Goal: Use online tool/utility: Utilize a website feature to perform a specific function

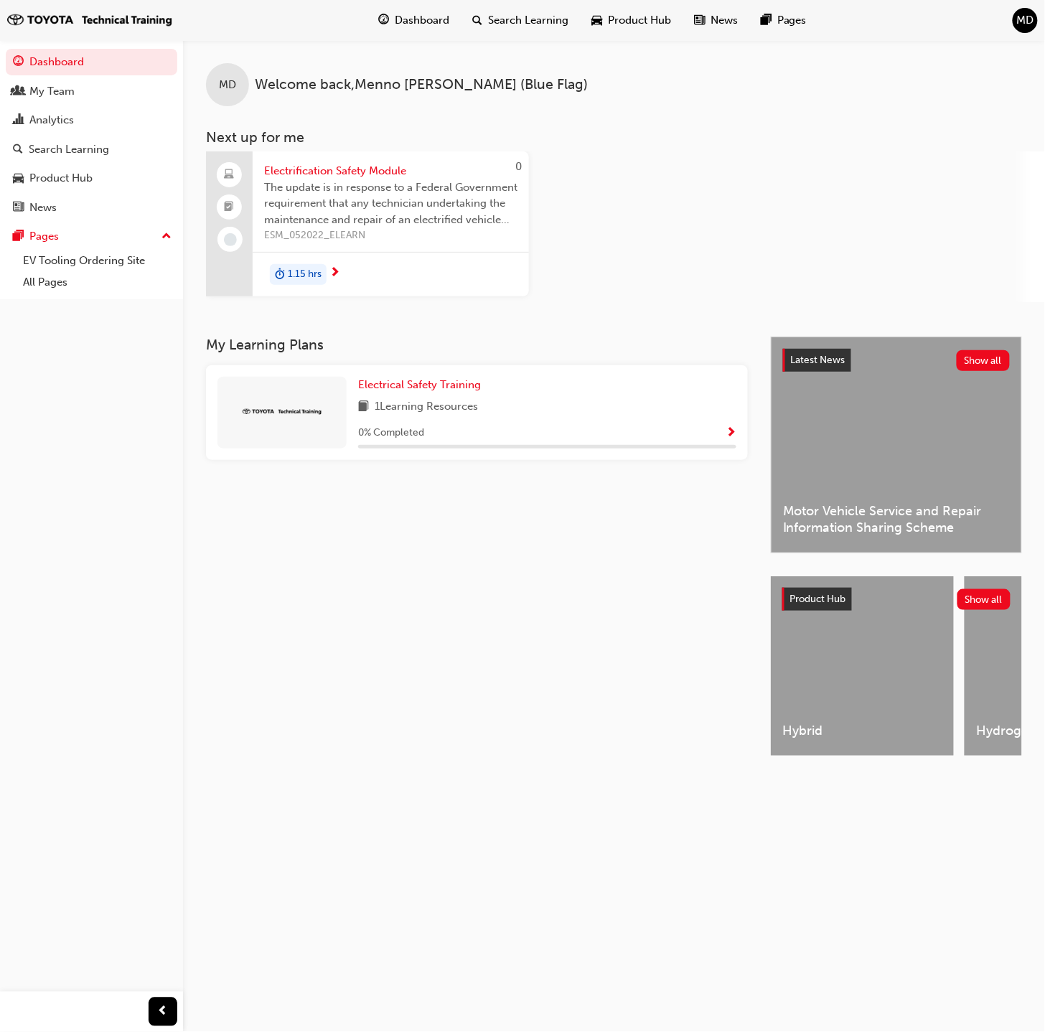
click at [1014, 20] on div "MD" at bounding box center [1025, 20] width 25 height 25
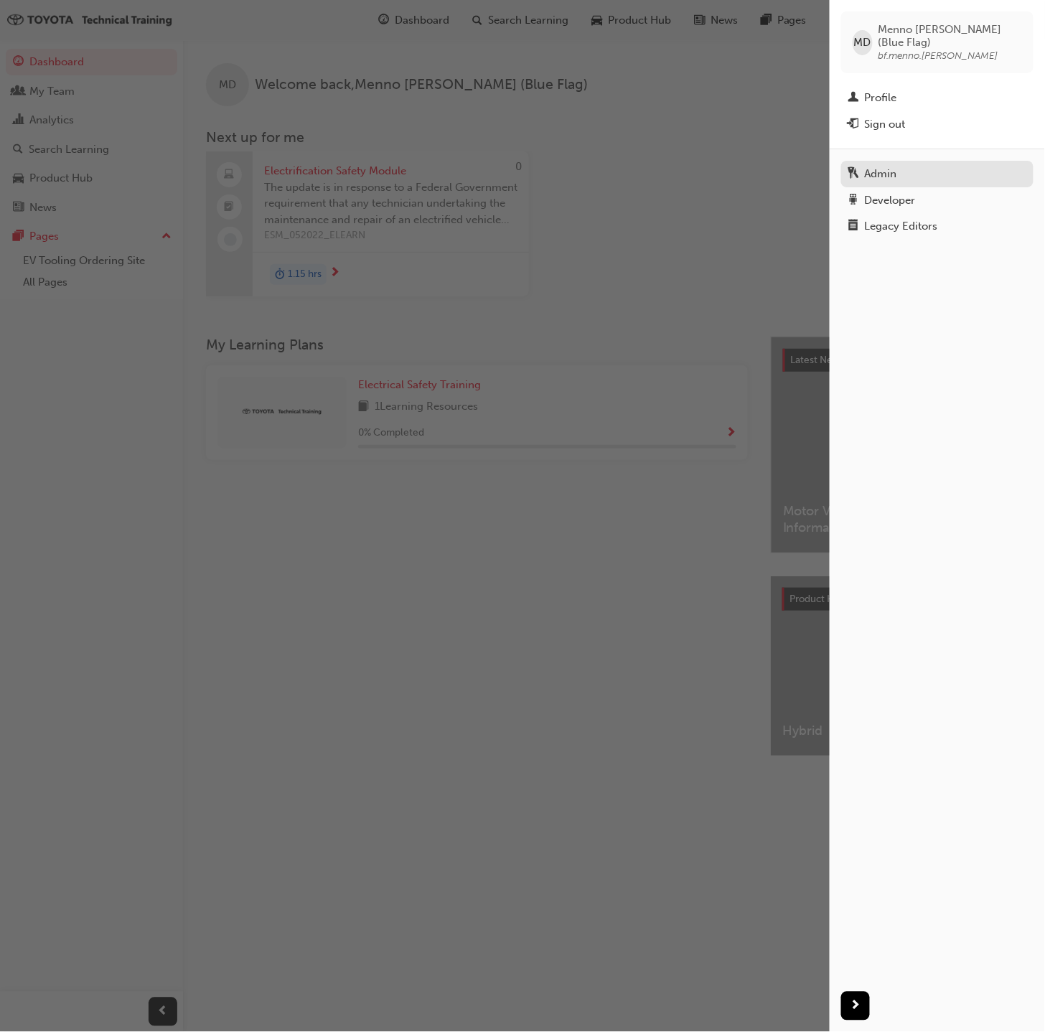
click at [888, 166] on div "Admin" at bounding box center [881, 174] width 32 height 17
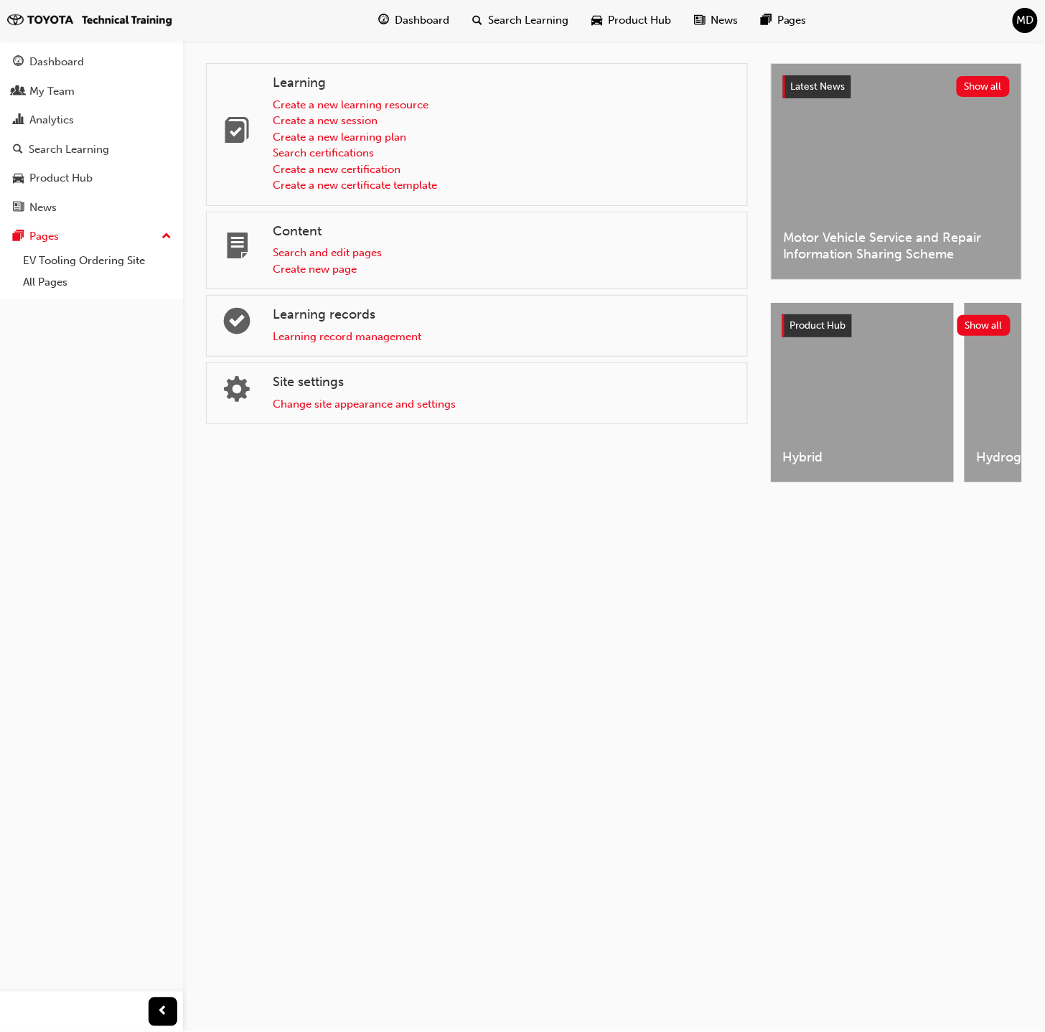
click at [1027, 22] on span "MD" at bounding box center [1025, 20] width 17 height 17
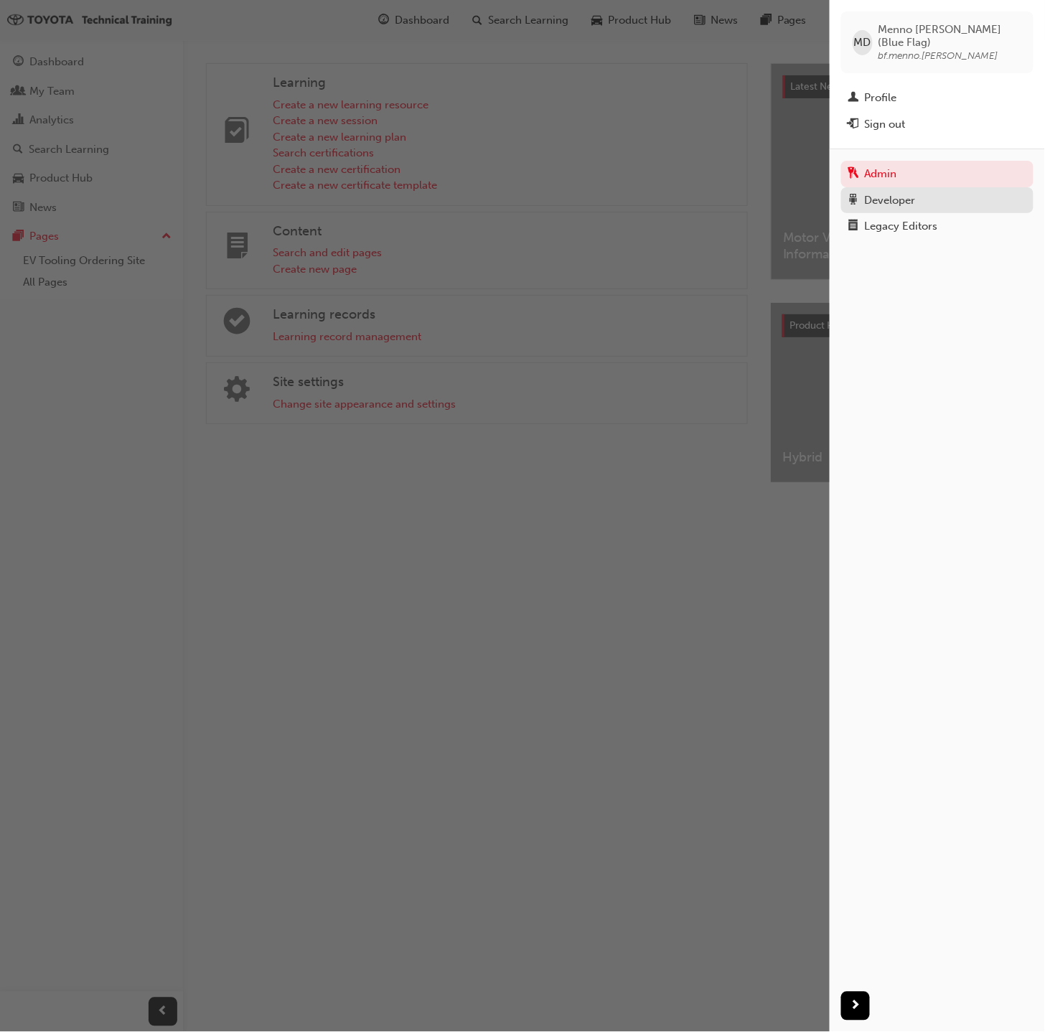
click at [880, 192] on div "Developer" at bounding box center [890, 200] width 51 height 17
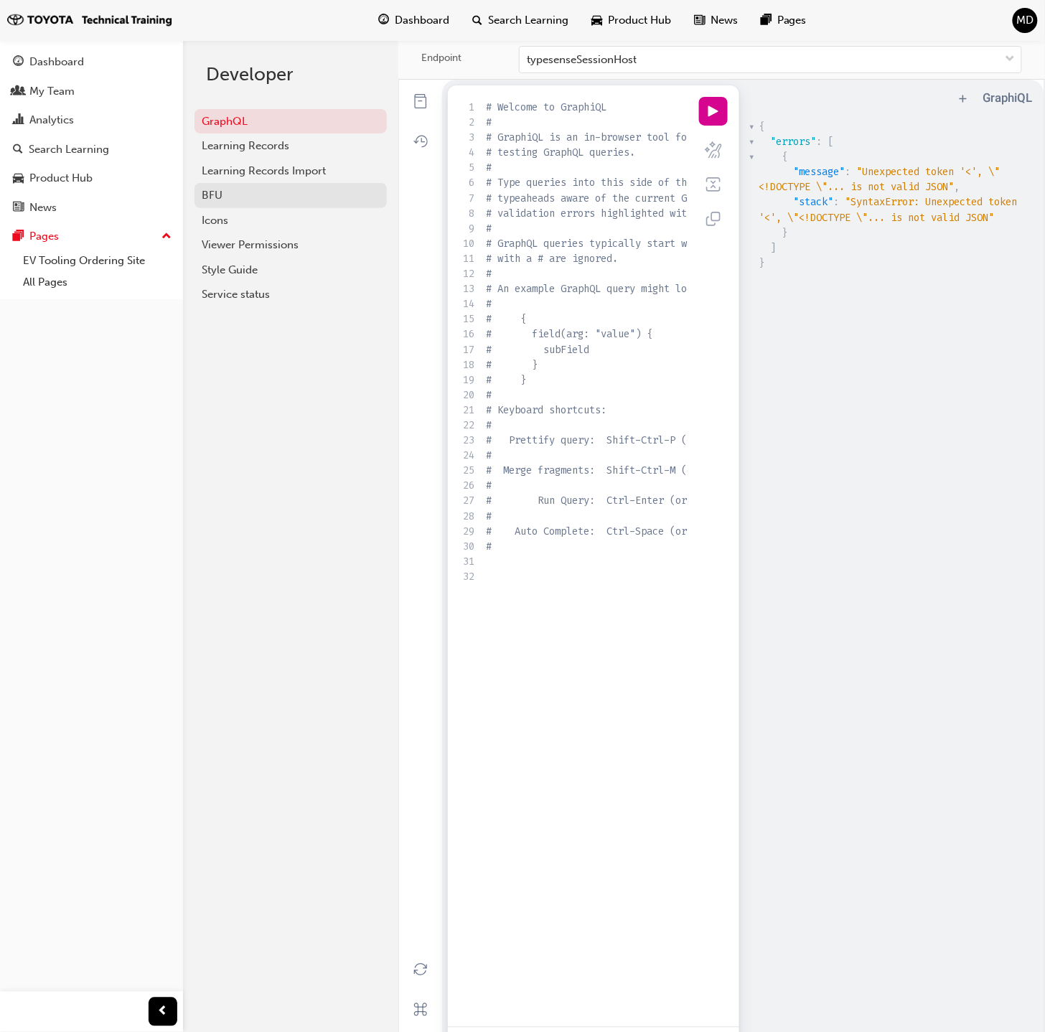
click at [281, 195] on div "BFU" at bounding box center [291, 195] width 178 height 17
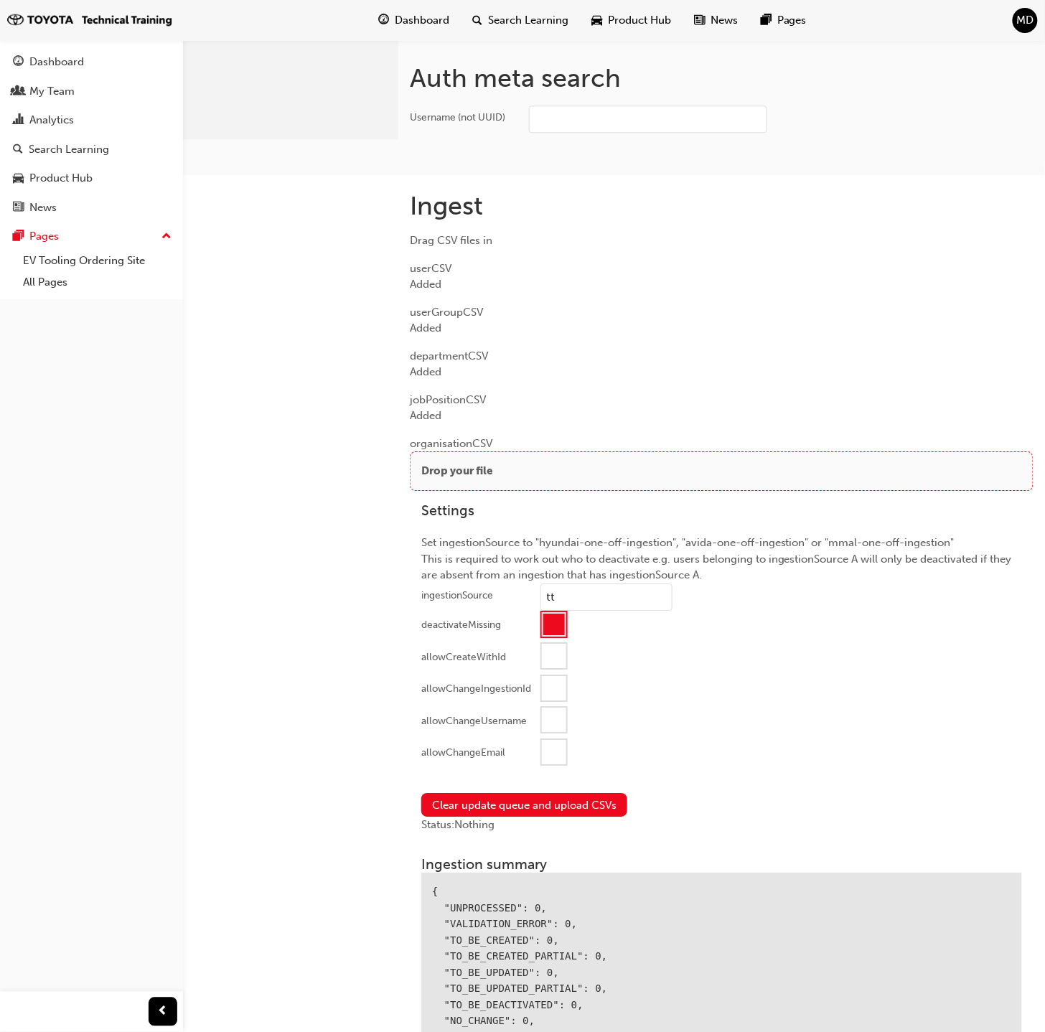
scroll to position [934, 0]
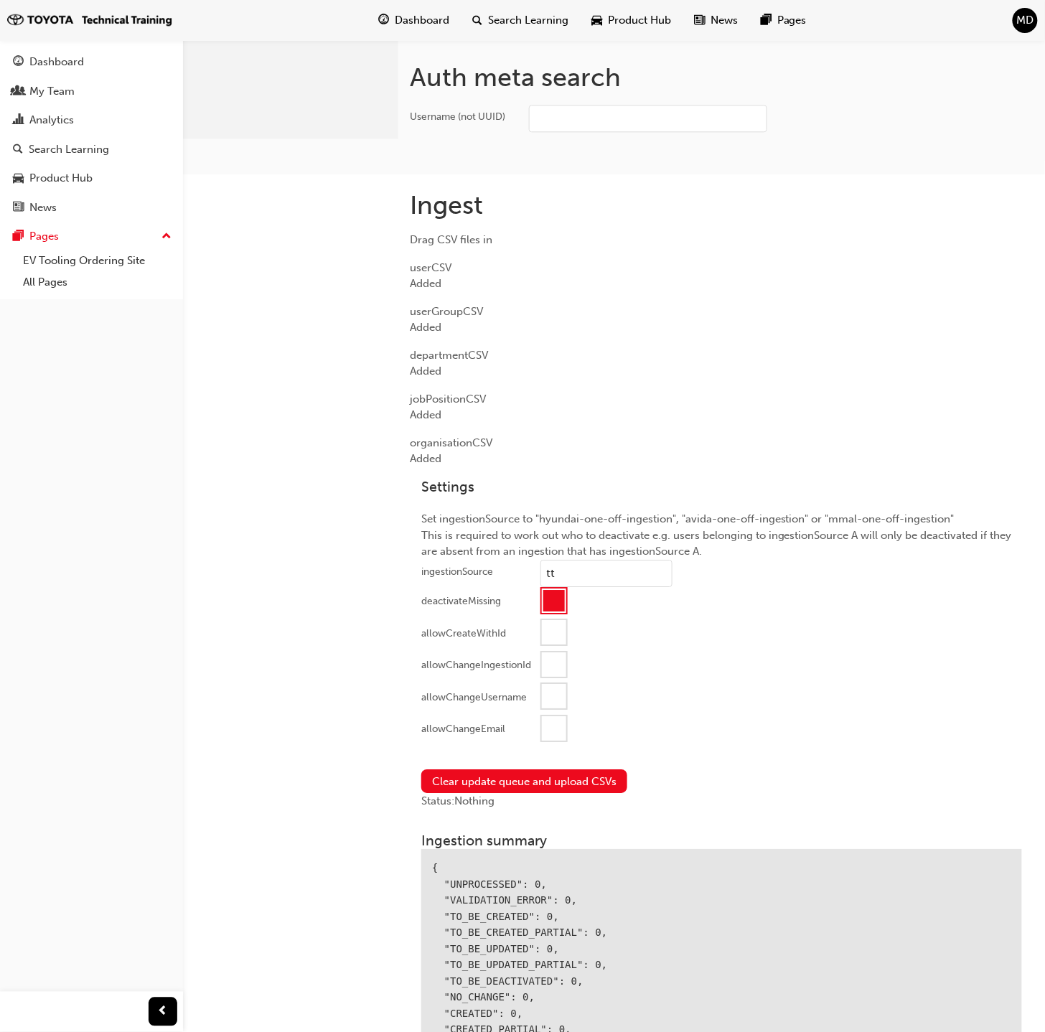
click at [551, 727] on div at bounding box center [554, 729] width 24 height 24
click at [551, 778] on button "Clear update queue and upload CSVs" at bounding box center [524, 782] width 206 height 24
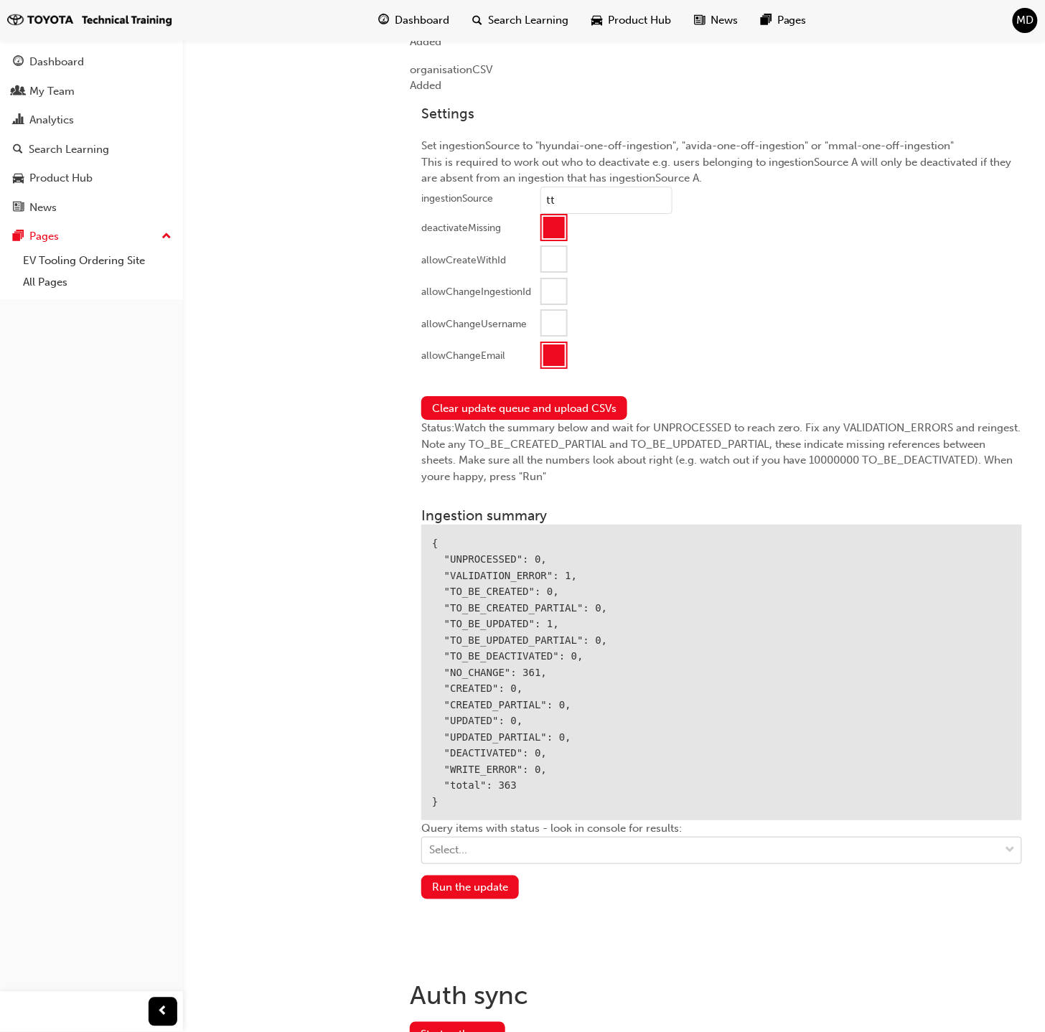
scroll to position [1362, 0]
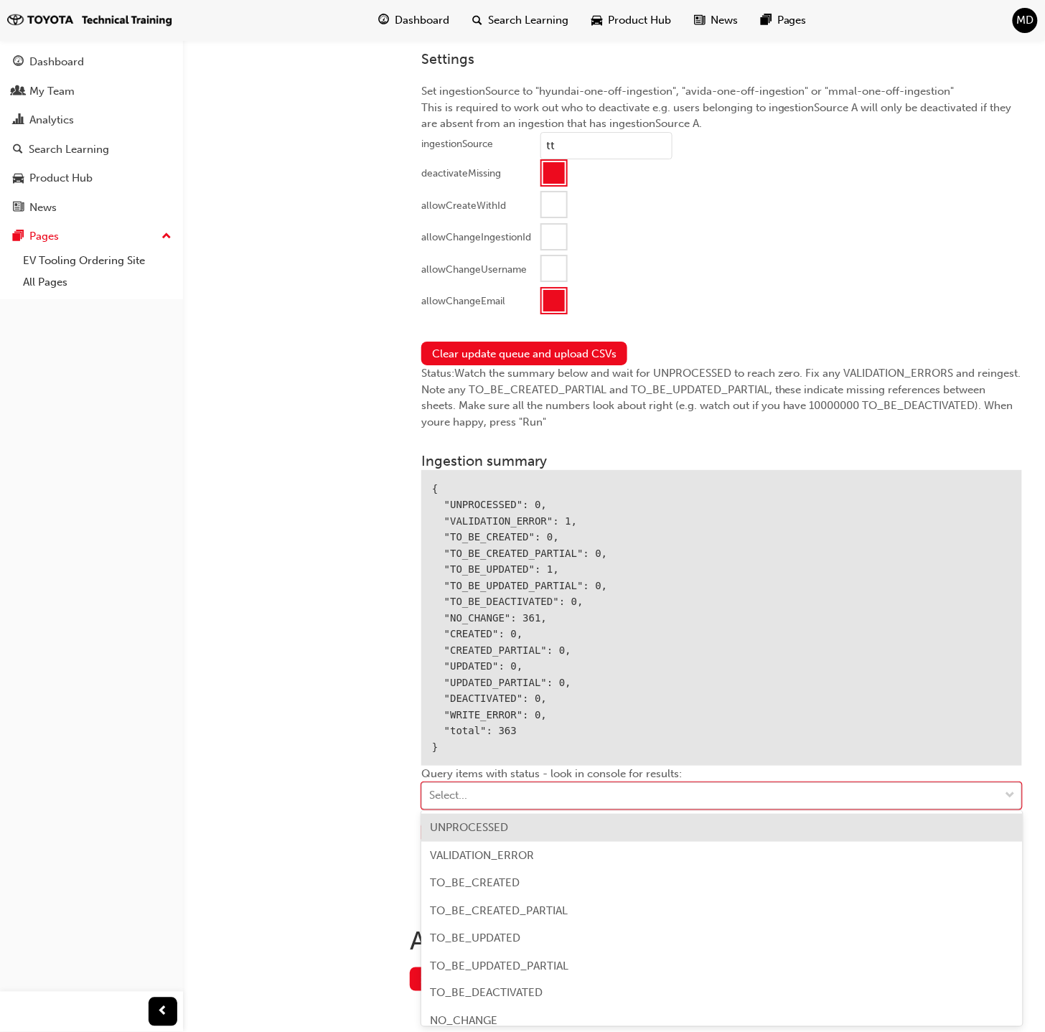
drag, startPoint x: 549, startPoint y: 836, endPoint x: 558, endPoint y: 845, distance: 13.2
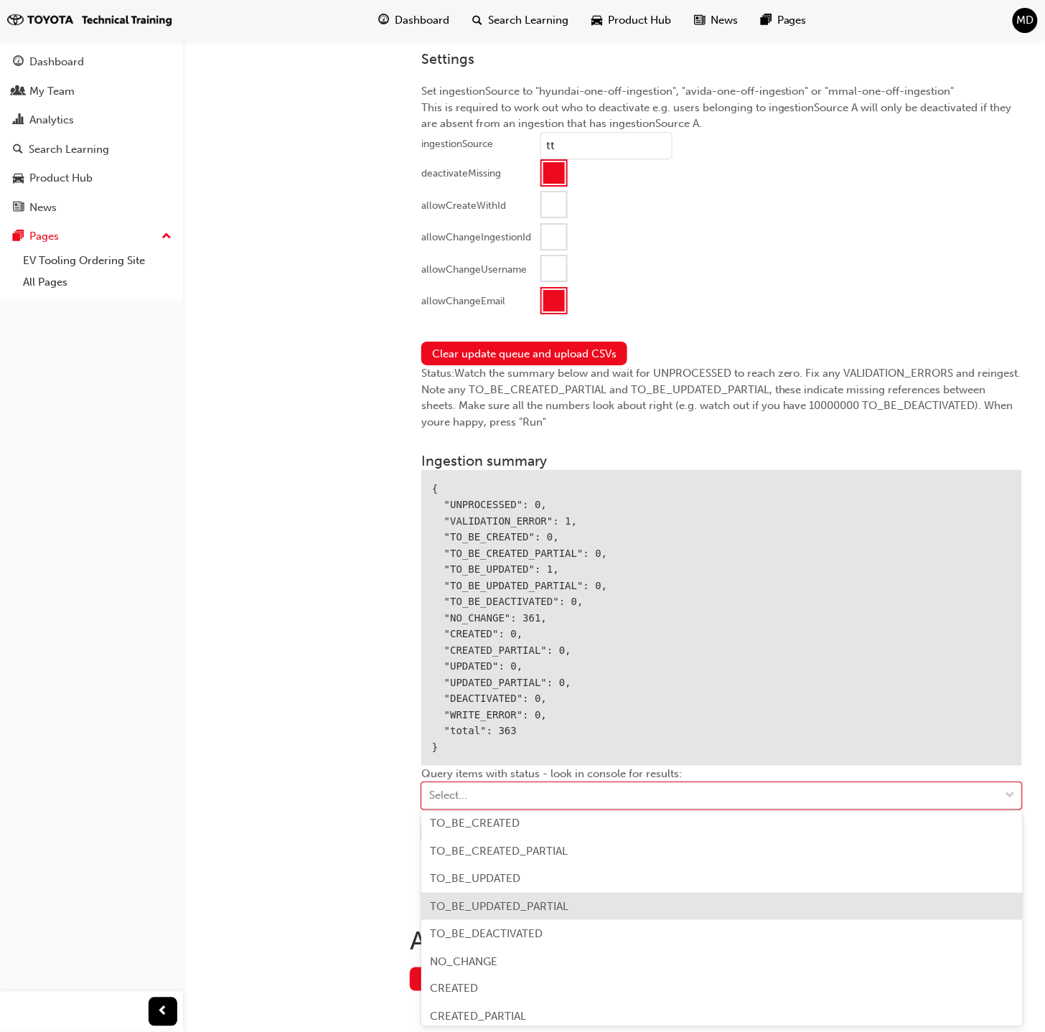
scroll to position [62, 0]
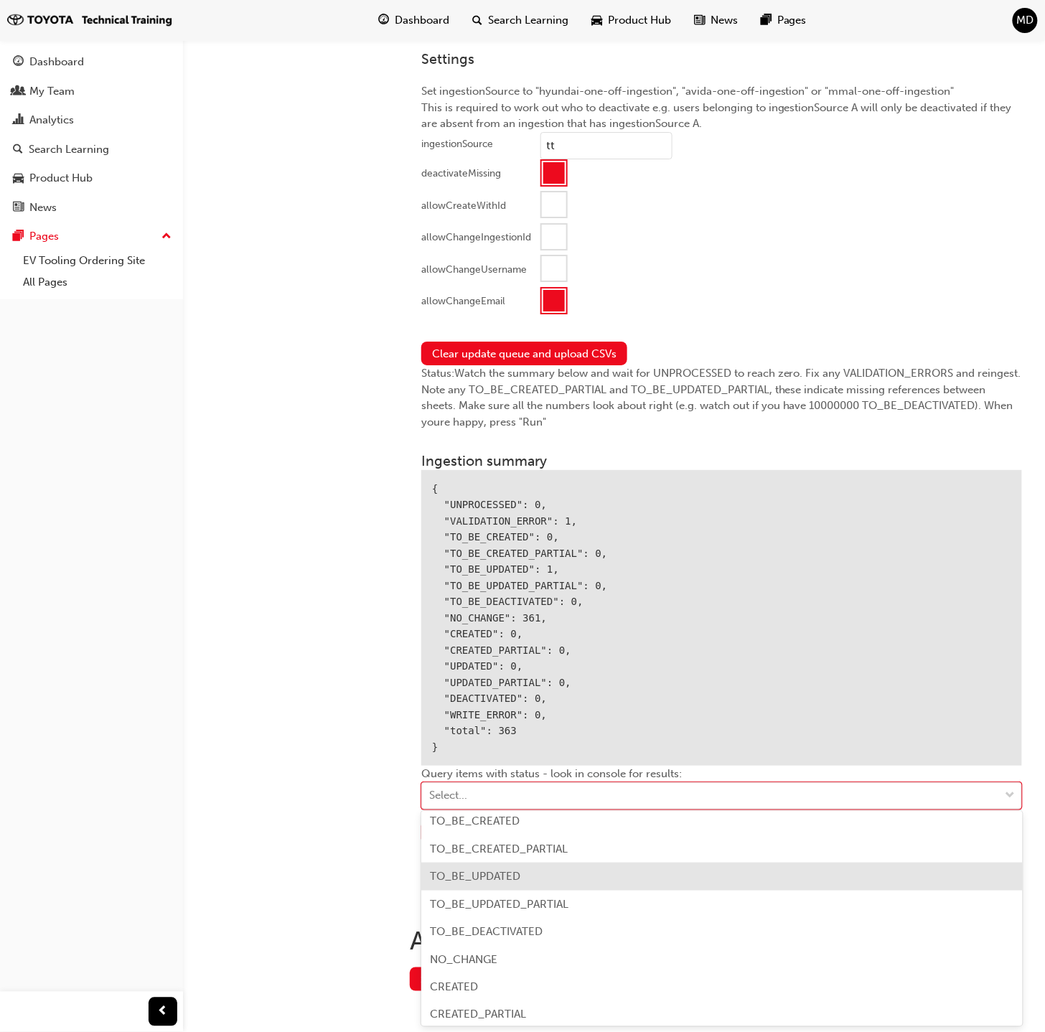
click at [548, 877] on div "TO_BE_UPDATED" at bounding box center [722, 877] width 602 height 28
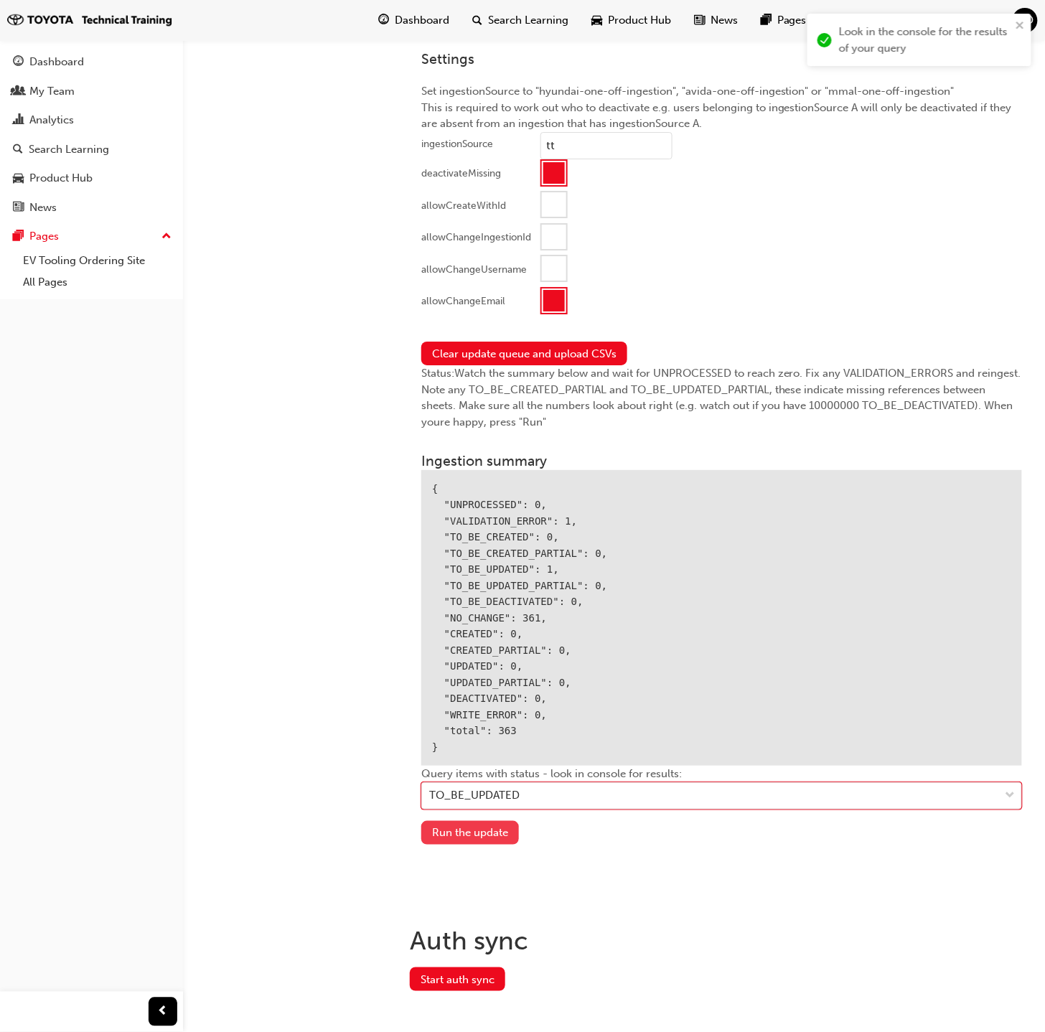
click at [482, 826] on button "Run the update" at bounding box center [470, 833] width 98 height 24
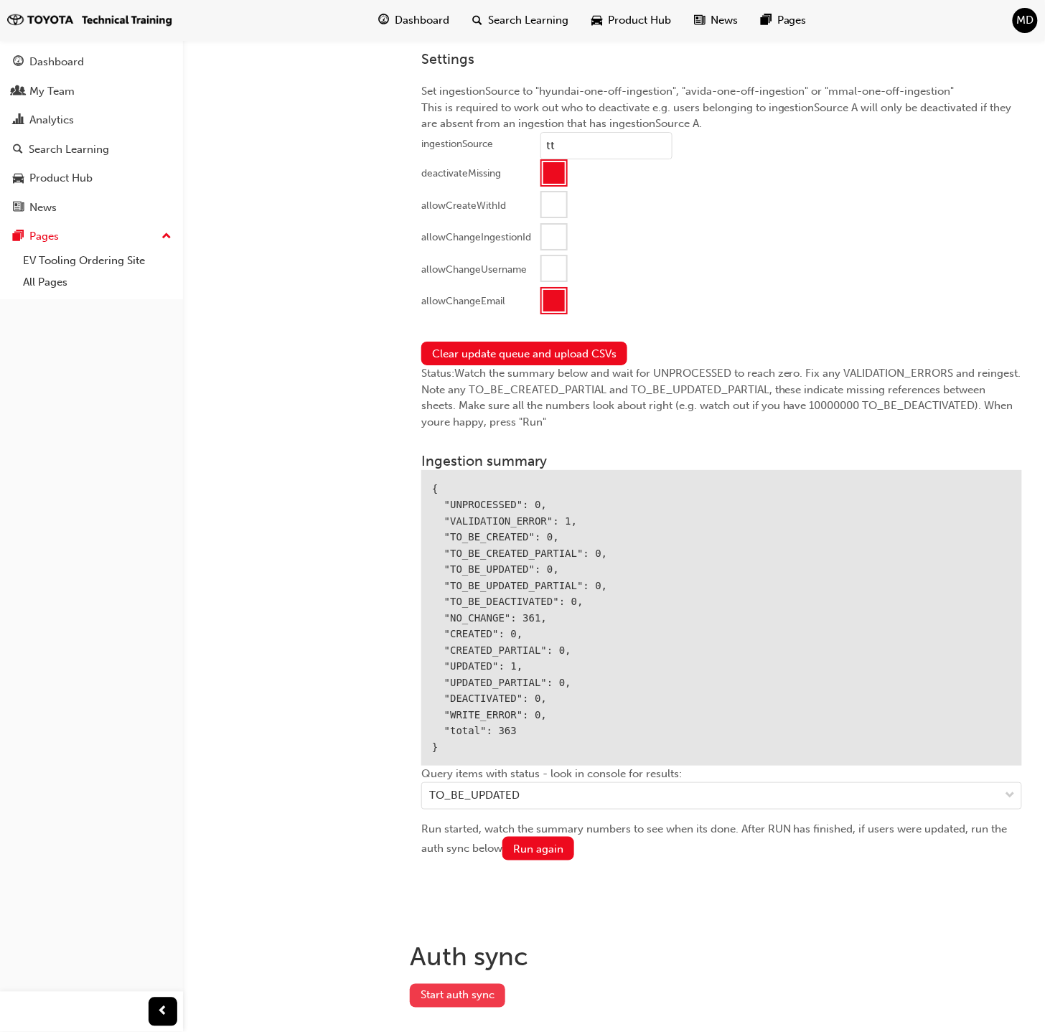
click at [472, 997] on button "Start auth sync" at bounding box center [457, 996] width 95 height 24
